Goal: Task Accomplishment & Management: Manage account settings

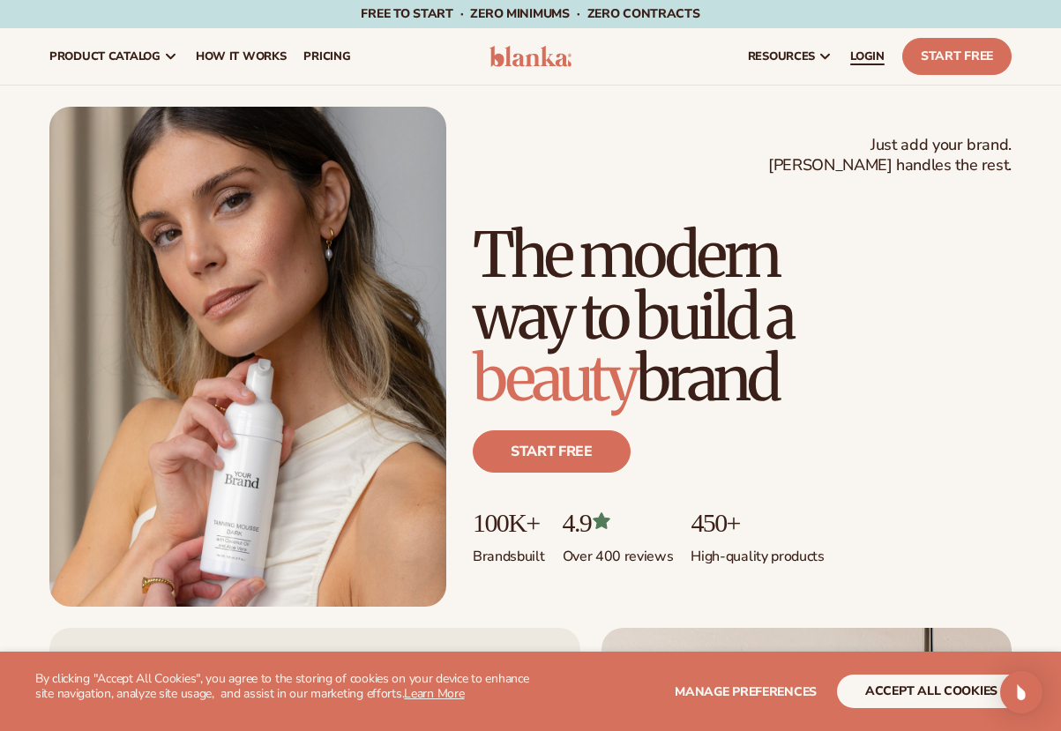
click at [884, 64] on link "LOGIN" at bounding box center [868, 56] width 52 height 56
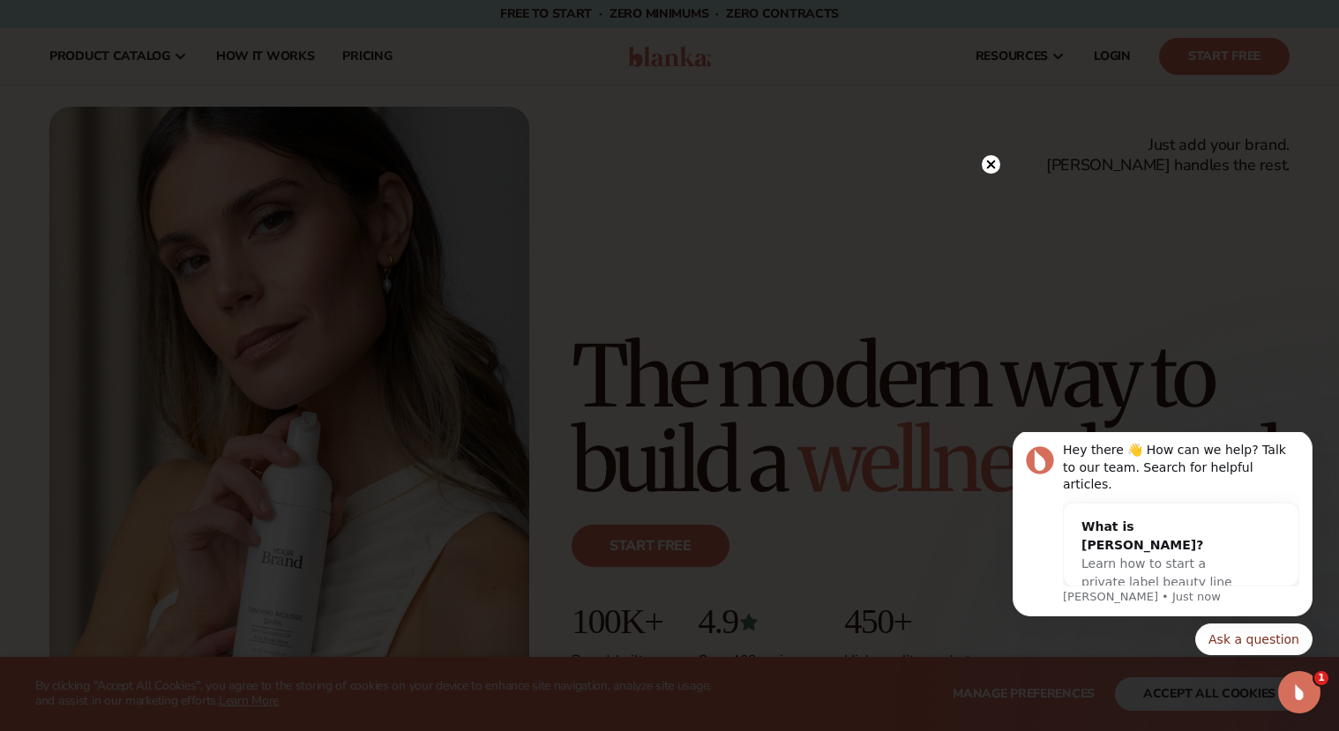
click at [1060, 112] on div at bounding box center [669, 365] width 1339 height 731
click at [996, 151] on div at bounding box center [991, 164] width 19 height 31
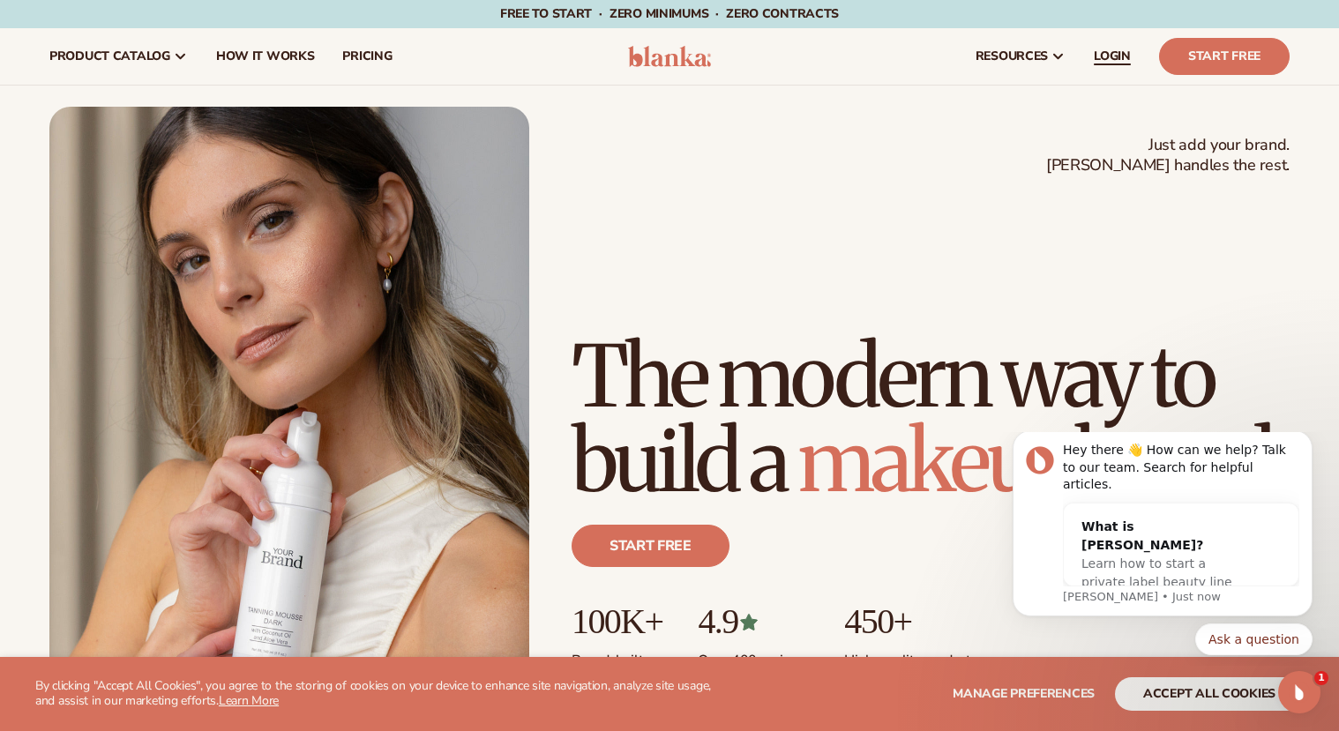
click at [1060, 59] on span "LOGIN" at bounding box center [1112, 56] width 37 height 14
